Goal: Navigation & Orientation: Find specific page/section

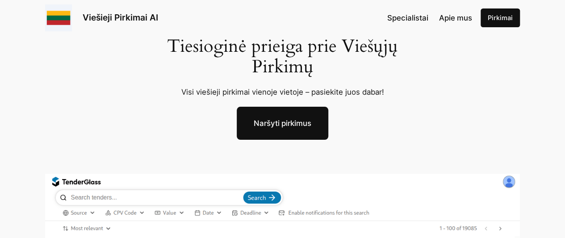
scroll to position [89, 0]
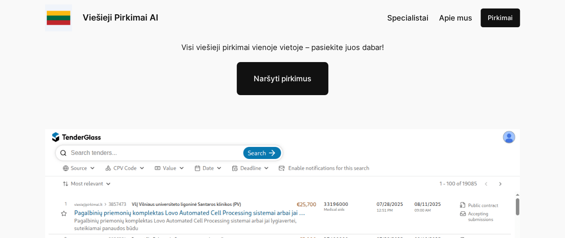
click at [276, 79] on link "Naršyti pirkimus" at bounding box center [283, 78] width 92 height 33
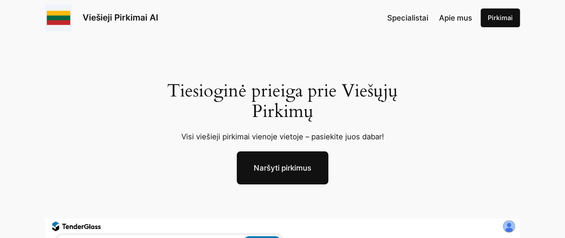
click at [266, 167] on link "Naršyti pirkimus" at bounding box center [283, 167] width 92 height 33
